Goal: Task Accomplishment & Management: Manage account settings

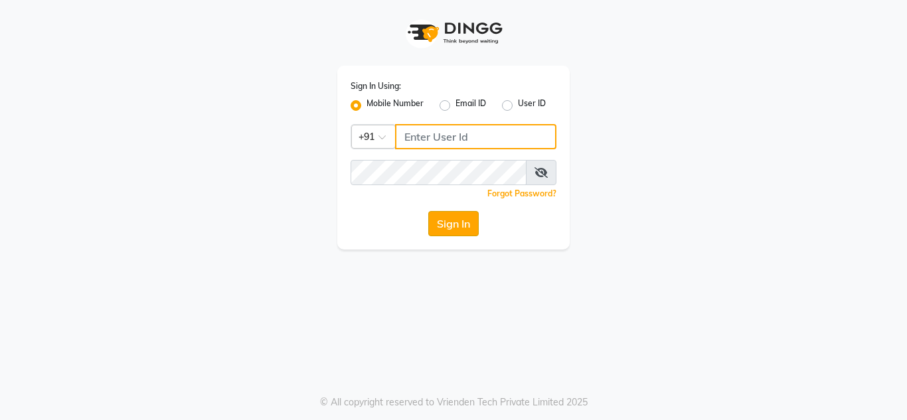
type input "7890011666"
click at [479, 215] on button "Sign In" at bounding box center [453, 223] width 50 height 25
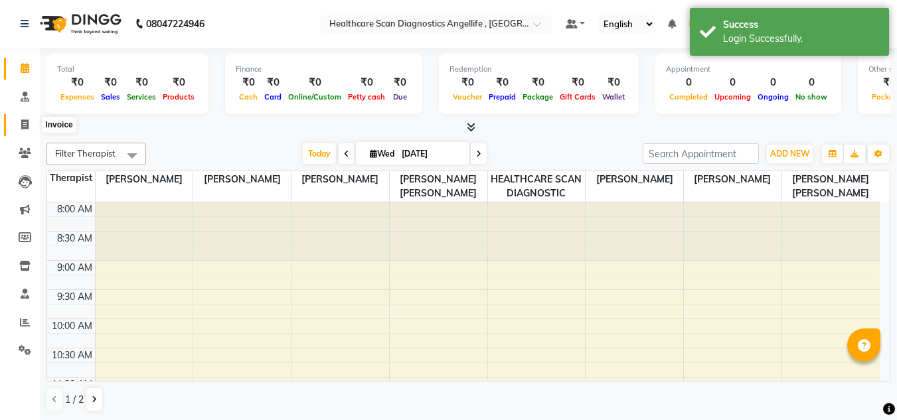
click at [14, 125] on span at bounding box center [24, 125] width 23 height 15
select select "5671"
select select "service"
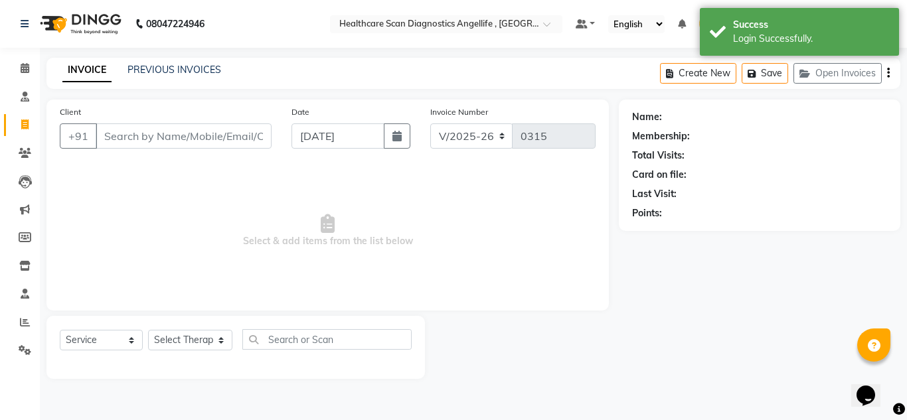
click at [161, 53] on div "08047224946 Select Location × Healthcare Scan Diagnostics Angellife , Kolkata D…" at bounding box center [453, 210] width 907 height 420
click at [160, 75] on link "PREVIOUS INVOICES" at bounding box center [175, 70] width 94 height 12
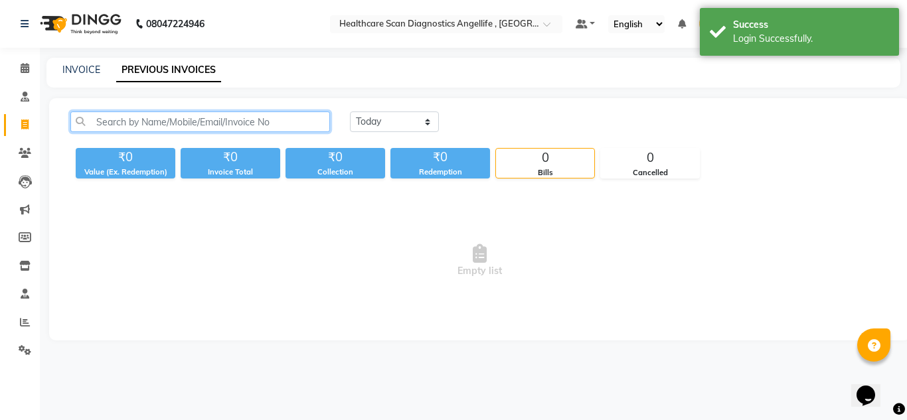
click at [272, 114] on input "text" at bounding box center [200, 122] width 260 height 21
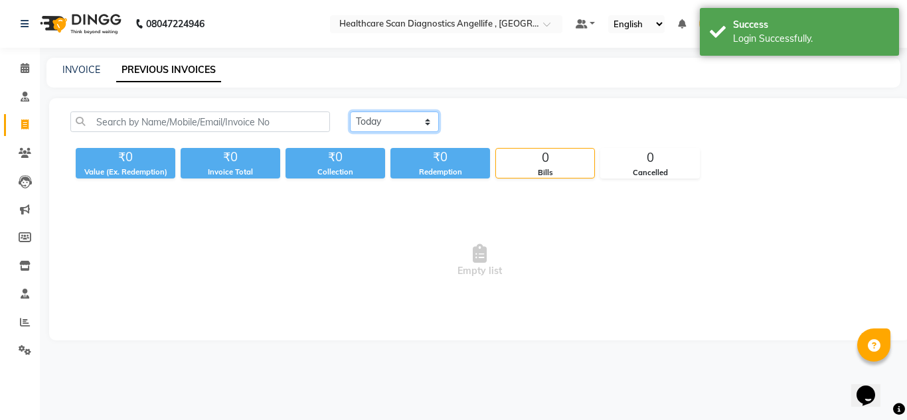
click at [386, 128] on select "Today Yesterday Custom Range" at bounding box center [394, 122] width 89 height 21
select select "yesterday"
click at [350, 112] on select "Today Yesterday Custom Range" at bounding box center [394, 122] width 89 height 21
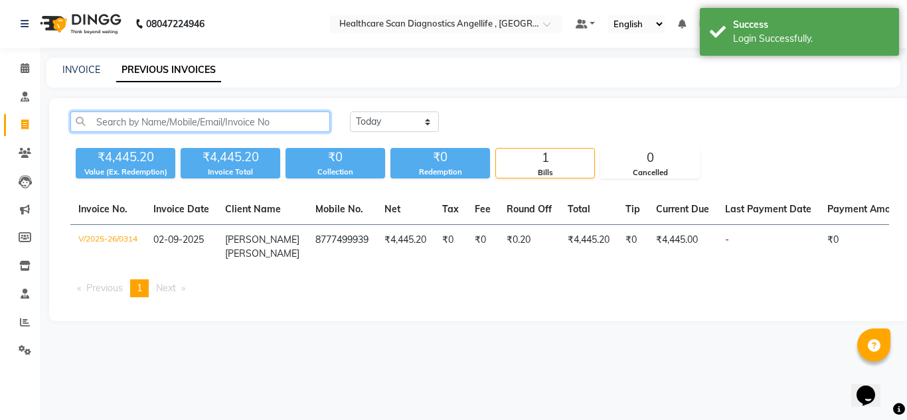
click at [212, 112] on input "text" at bounding box center [200, 122] width 260 height 21
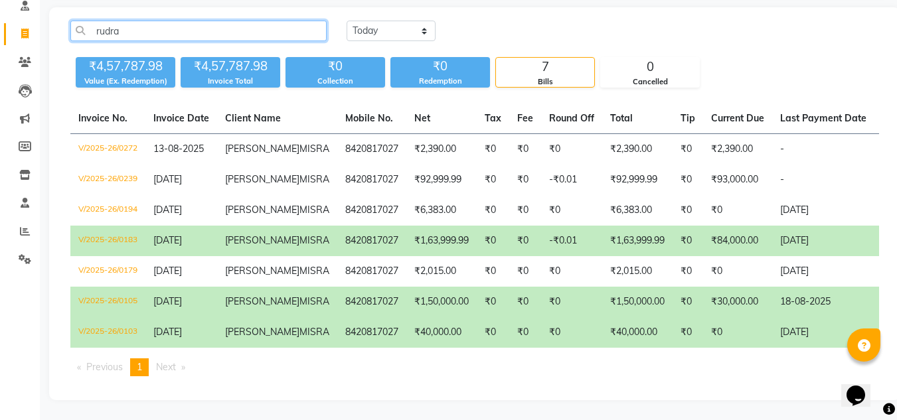
scroll to position [133, 0]
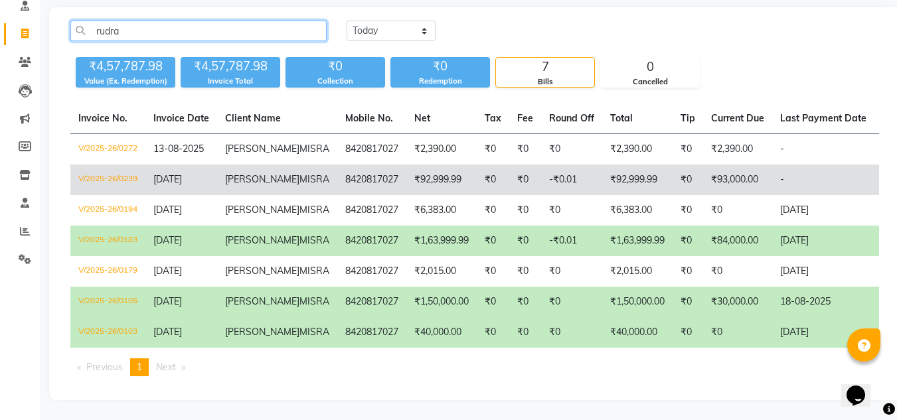
type input "rudra"
click at [420, 165] on td "₹92,999.99" at bounding box center [442, 180] width 70 height 31
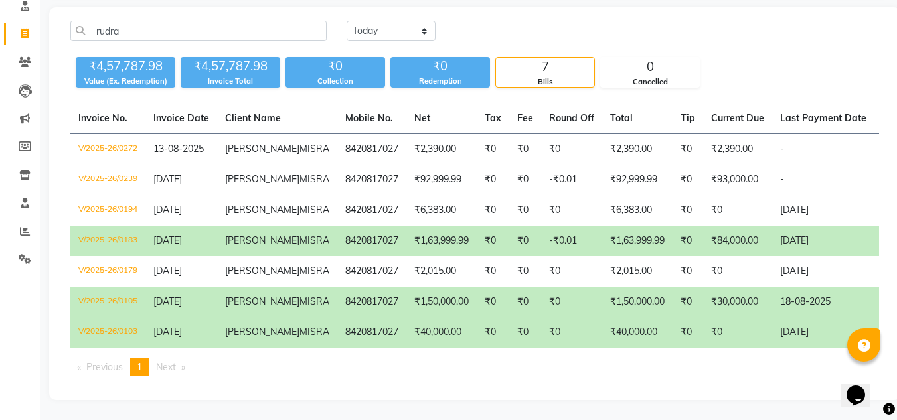
click at [509, 256] on td "₹0" at bounding box center [525, 241] width 32 height 31
click at [337, 288] on td "8420817027" at bounding box center [371, 302] width 69 height 31
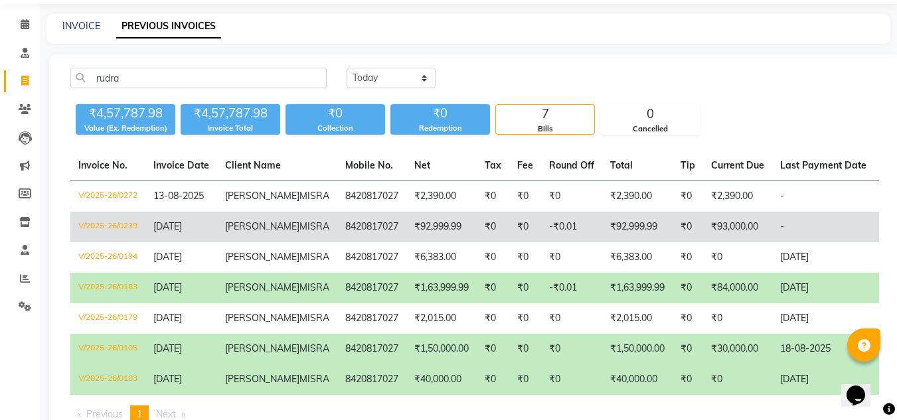
scroll to position [66, 0]
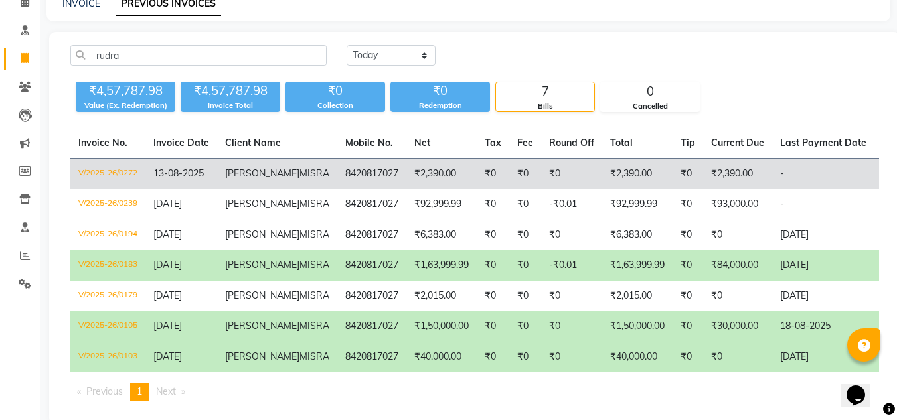
click at [673, 190] on td "₹0" at bounding box center [688, 174] width 31 height 31
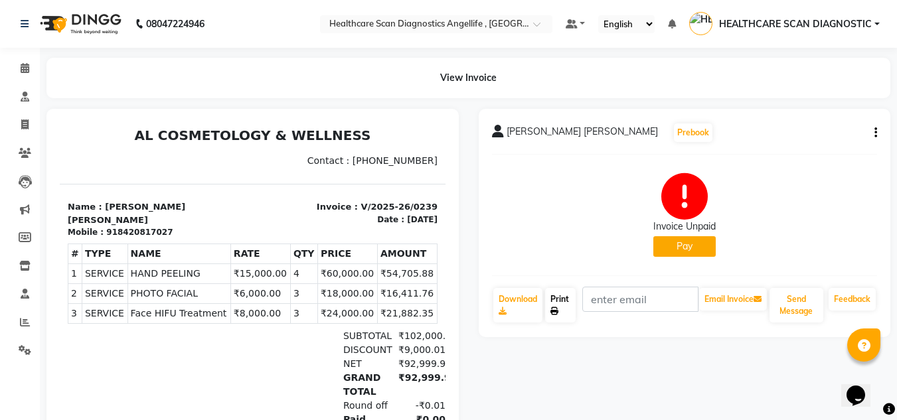
click at [567, 310] on link "Print" at bounding box center [560, 305] width 31 height 35
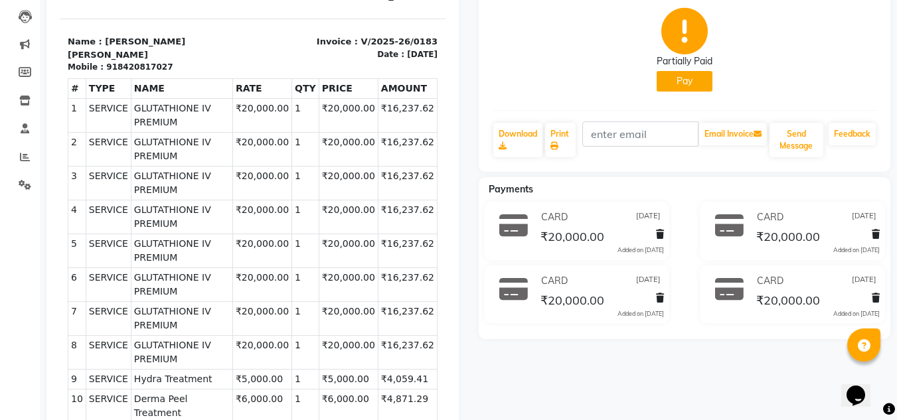
scroll to position [163, 0]
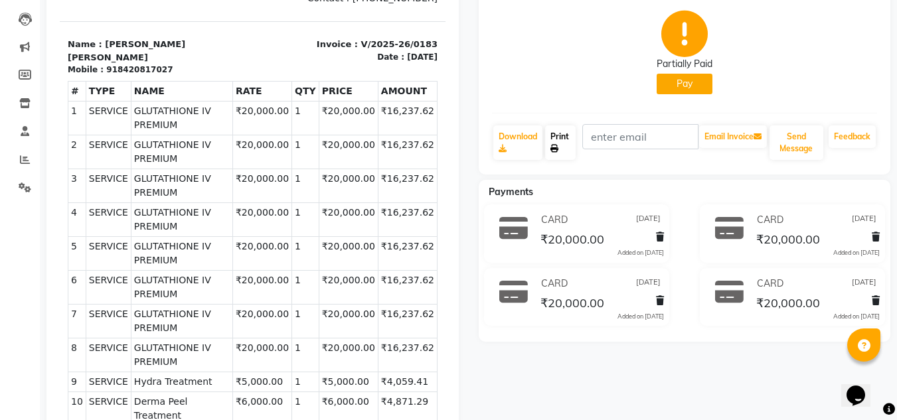
click at [553, 129] on link "Print" at bounding box center [560, 143] width 31 height 35
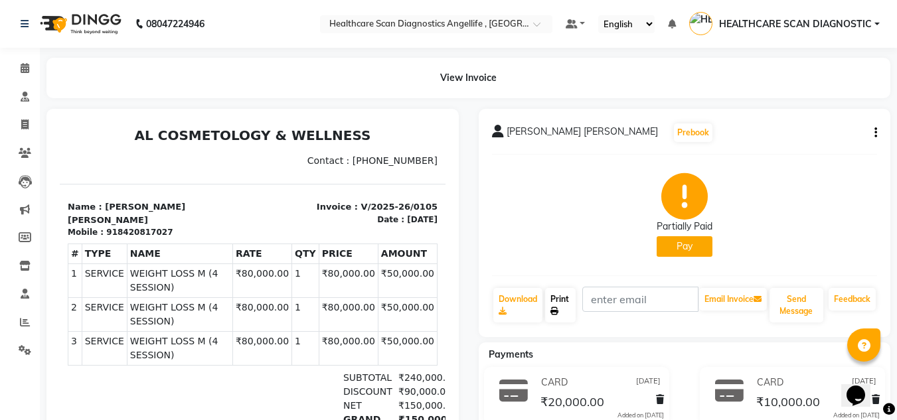
click at [565, 306] on link "Print" at bounding box center [560, 305] width 31 height 35
click at [569, 300] on link "Print" at bounding box center [560, 305] width 31 height 35
